Goal: Task Accomplishment & Management: Complete application form

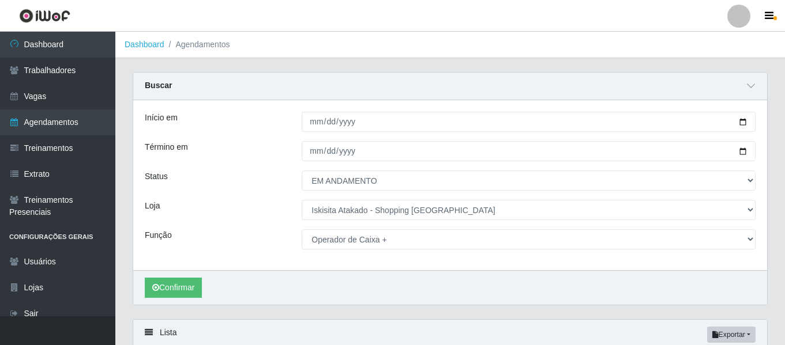
select select "EM ANDAMENTO"
select select "424"
select select "72"
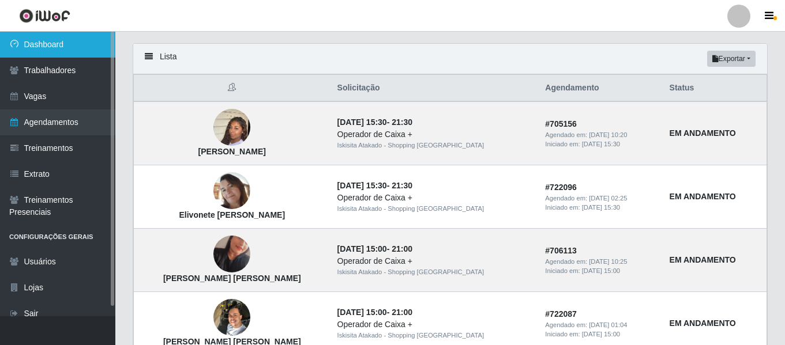
click at [62, 48] on link "Dashboard" at bounding box center [57, 45] width 115 height 26
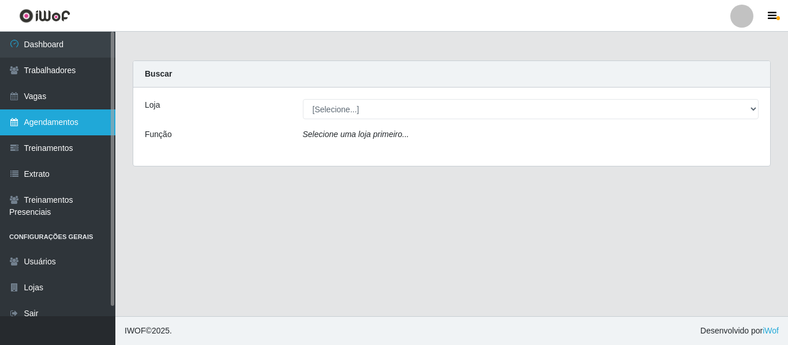
click at [47, 126] on link "Agendamentos" at bounding box center [57, 123] width 115 height 26
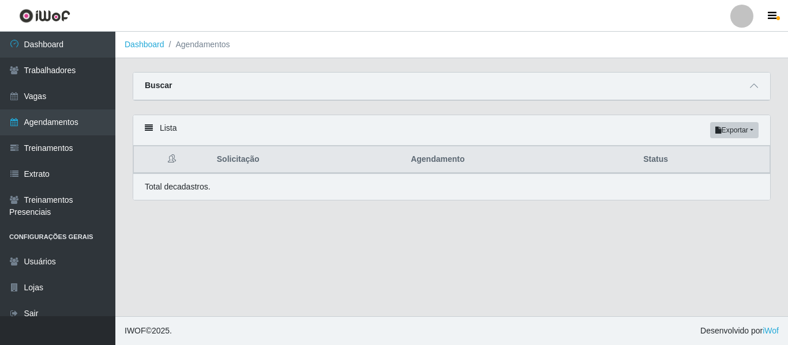
drag, startPoint x: 749, startPoint y: 83, endPoint x: 746, endPoint y: 89, distance: 6.7
click at [750, 83] on span at bounding box center [754, 86] width 14 height 13
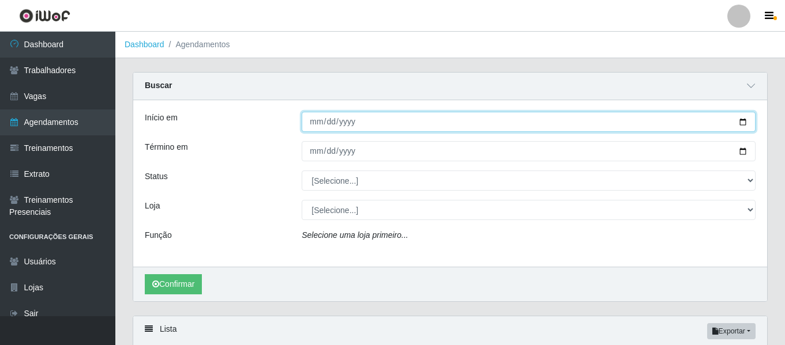
click at [317, 130] on input "Início em" at bounding box center [529, 122] width 454 height 20
type input "[DATE]"
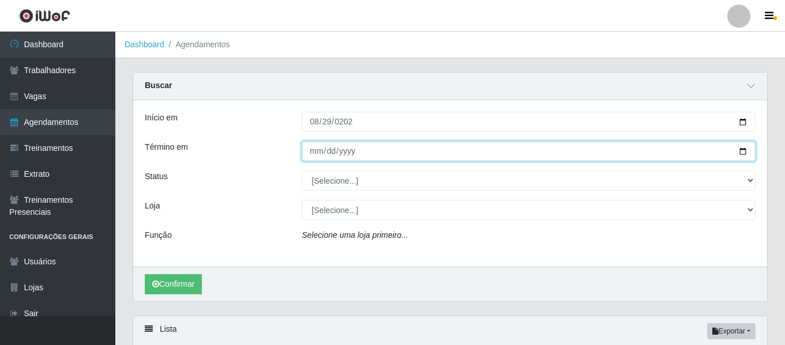
click at [342, 151] on input "Término em" at bounding box center [529, 151] width 454 height 20
type input "[DATE]"
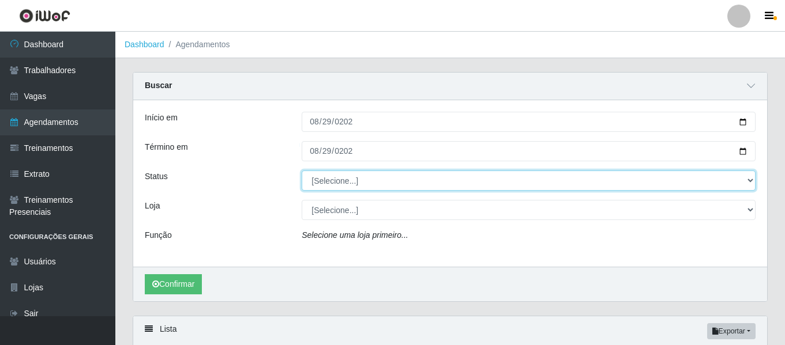
click at [332, 181] on select "[Selecione...] AGENDADO AGUARDANDO LIBERAR EM ANDAMENTO EM REVISÃO FINALIZADO C…" at bounding box center [529, 181] width 454 height 20
select select "EM ANDAMENTO"
click at [302, 171] on select "[Selecione...] AGENDADO AGUARDANDO LIBERAR EM ANDAMENTO EM REVISÃO FINALIZADO C…" at bounding box center [529, 181] width 454 height 20
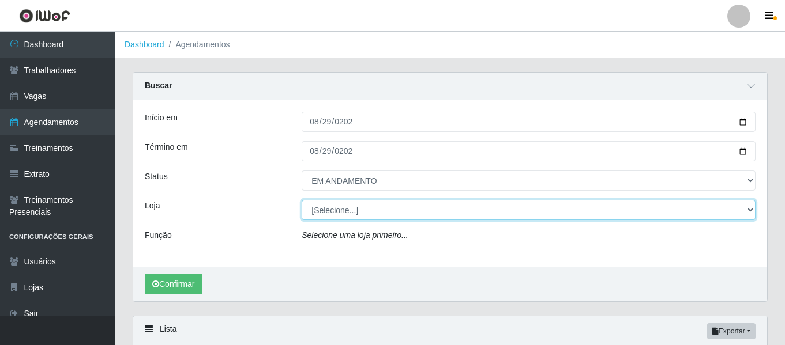
click at [380, 211] on select "[Selecione...] [GEOGRAPHIC_DATA] - Shopping [GEOGRAPHIC_DATA]" at bounding box center [529, 210] width 454 height 20
select select "424"
click at [302, 201] on select "[Selecione...] [GEOGRAPHIC_DATA] - Shopping [GEOGRAPHIC_DATA]" at bounding box center [529, 210] width 454 height 20
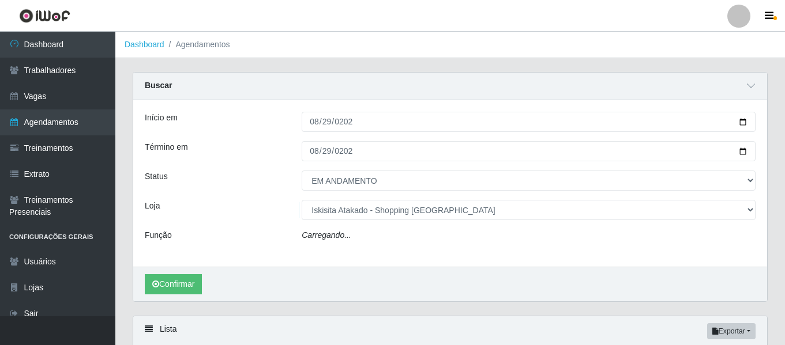
click at [388, 238] on div "Carregando..." at bounding box center [528, 238] width 471 height 17
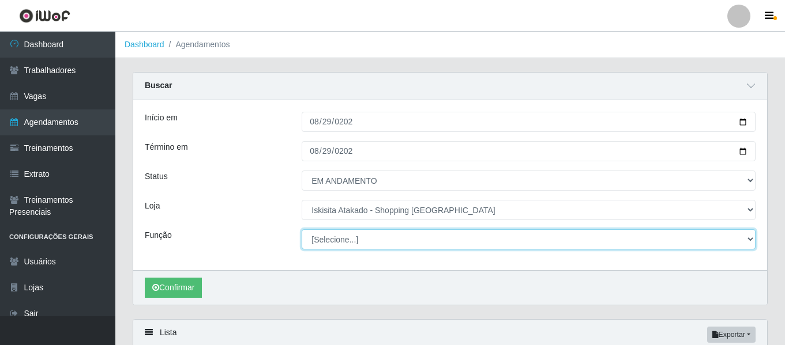
click at [749, 243] on select "[Selecione...] Auxiliar de Estacionamento Auxiliar de Estacionamento + Auxiliar…" at bounding box center [529, 240] width 454 height 20
select select "72"
click at [302, 230] on select "[Selecione...] Auxiliar de Estacionamento Auxiliar de Estacionamento + Auxiliar…" at bounding box center [529, 240] width 454 height 20
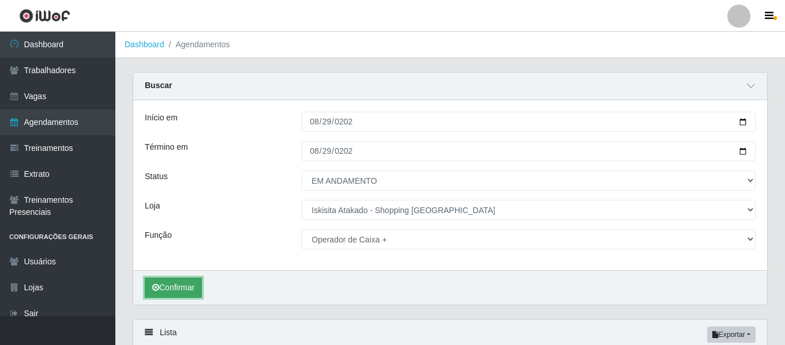
click at [166, 288] on button "Confirmar" at bounding box center [173, 288] width 57 height 20
